Goal: Information Seeking & Learning: Learn about a topic

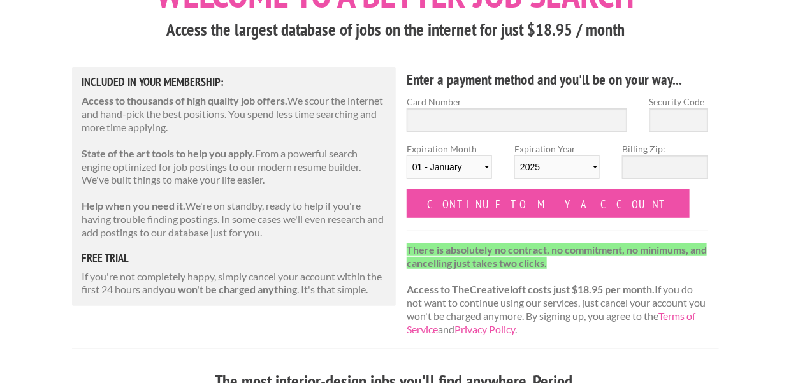
scroll to position [127, 0]
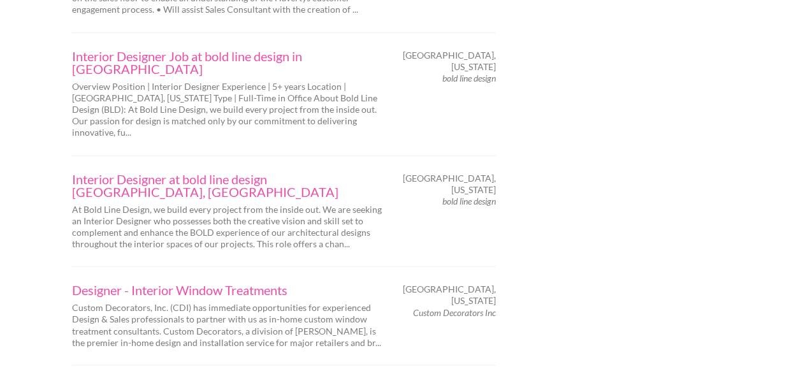
scroll to position [2103, 0]
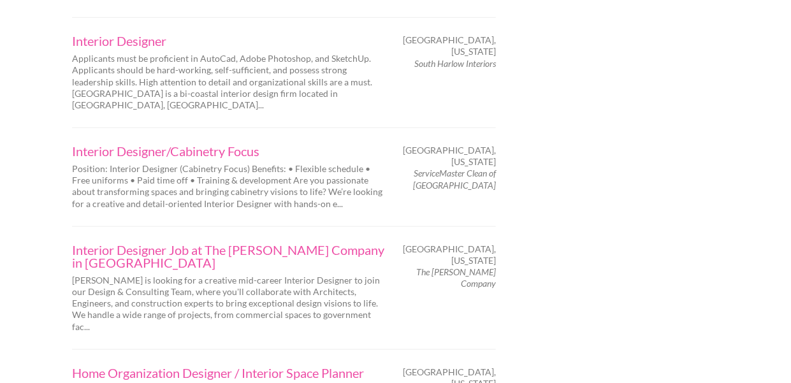
scroll to position [2103, 0]
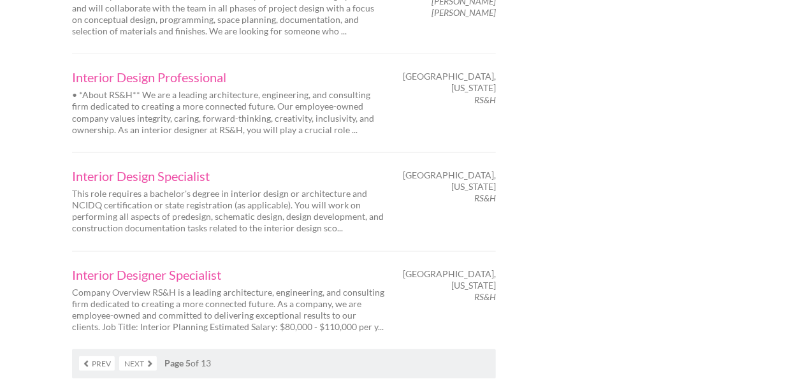
scroll to position [2103, 0]
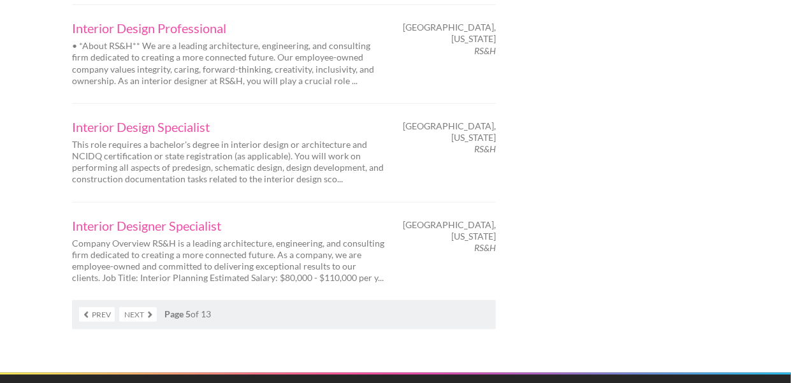
click at [147, 307] on link "Next" at bounding box center [138, 314] width 38 height 15
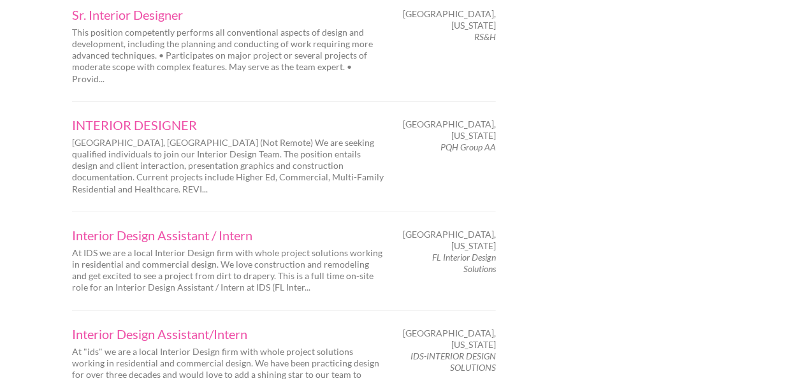
scroll to position [1912, 0]
